Goal: Task Accomplishment & Management: Use online tool/utility

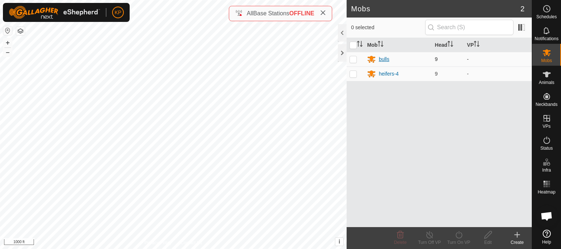
click at [381, 58] on div "bulls" at bounding box center [384, 60] width 11 height 8
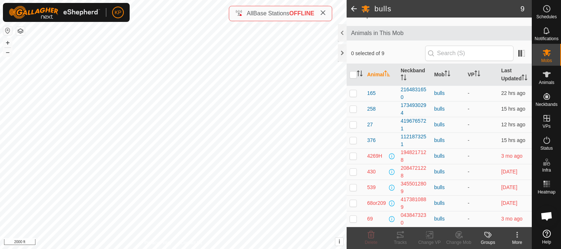
scroll to position [38, 0]
click at [352, 172] on p-checkbox at bounding box center [353, 172] width 7 height 6
checkbox input "true"
click at [353, 187] on p-checkbox at bounding box center [353, 187] width 7 height 6
checkbox input "true"
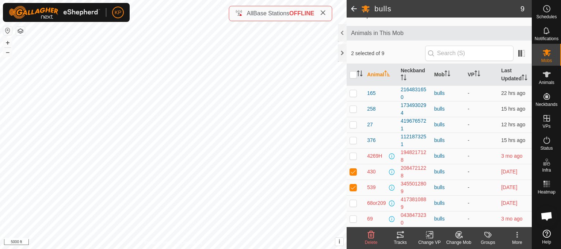
click at [354, 174] on p-checkbox at bounding box center [353, 172] width 7 height 6
checkbox input "true"
click at [353, 188] on p-checkbox at bounding box center [353, 187] width 7 height 6
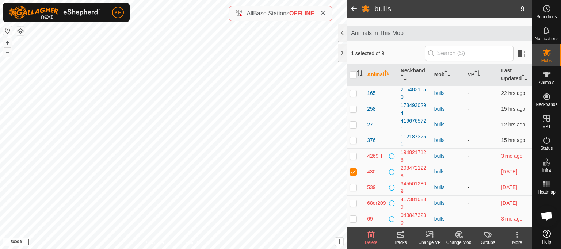
checkbox input "true"
click at [398, 233] on icon at bounding box center [400, 234] width 9 height 9
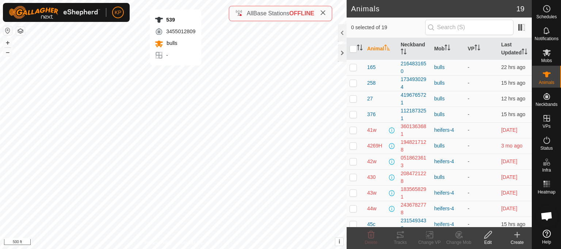
checkbox input "true"
click at [402, 235] on icon at bounding box center [400, 234] width 9 height 9
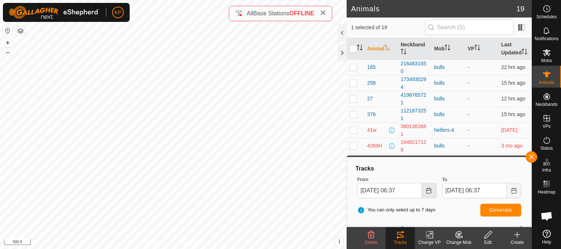
click at [427, 191] on icon "Choose Date" at bounding box center [429, 191] width 6 height 6
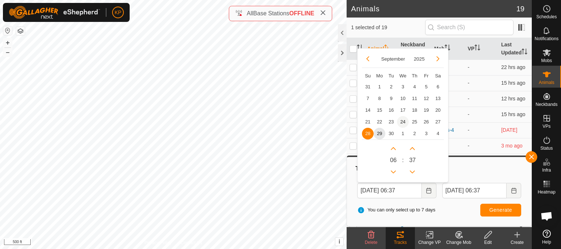
click at [400, 121] on span "24" at bounding box center [403, 122] width 12 height 12
type input "24 Sep, 2025 06:37"
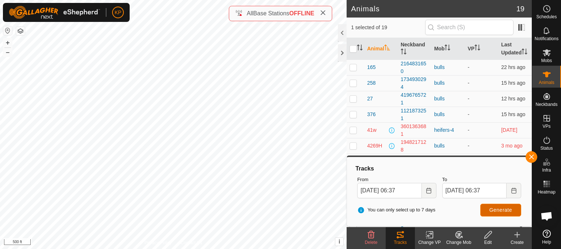
click at [494, 209] on span "Generate" at bounding box center [500, 210] width 23 height 6
click at [530, 155] on button "button" at bounding box center [532, 157] width 12 height 12
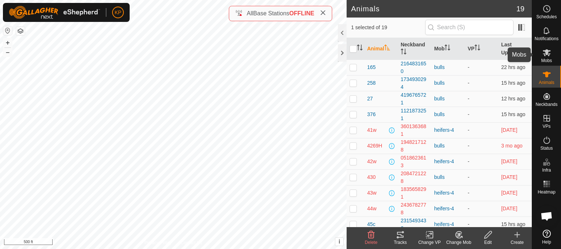
click at [544, 59] on span "Mobs" at bounding box center [546, 60] width 11 height 4
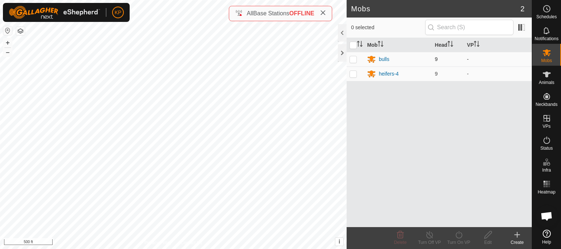
click at [354, 60] on p-checkbox at bounding box center [353, 59] width 7 height 6
checkbox input "true"
click at [383, 59] on div "bulls" at bounding box center [384, 60] width 11 height 8
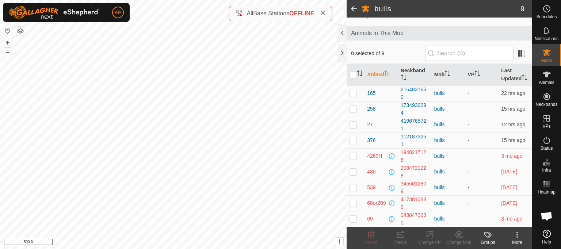
scroll to position [38, 0]
